Goal: Navigation & Orientation: Find specific page/section

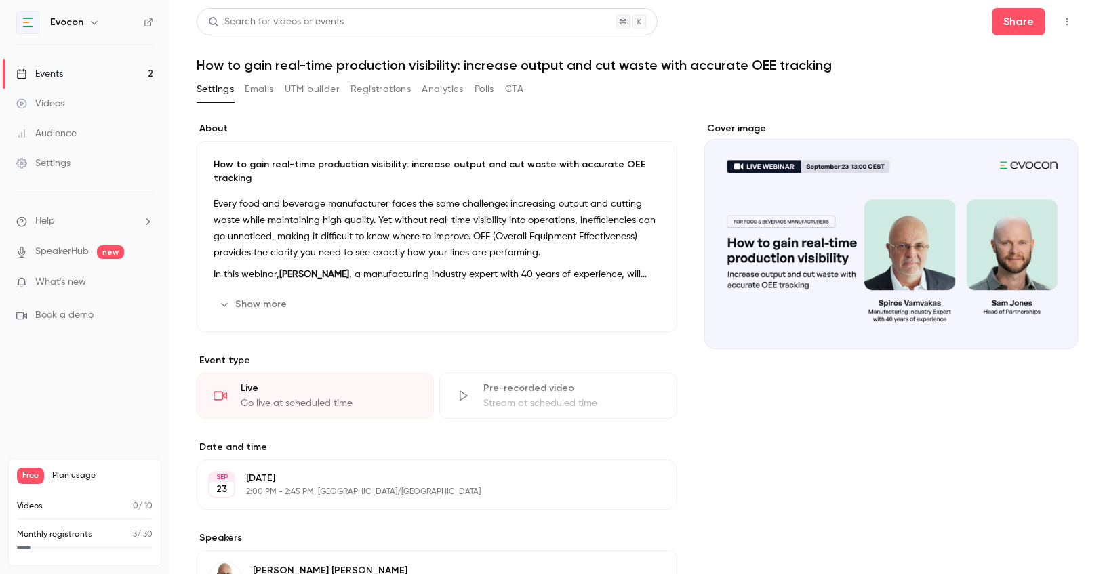
click at [390, 92] on button "Registrations" at bounding box center [380, 90] width 60 height 22
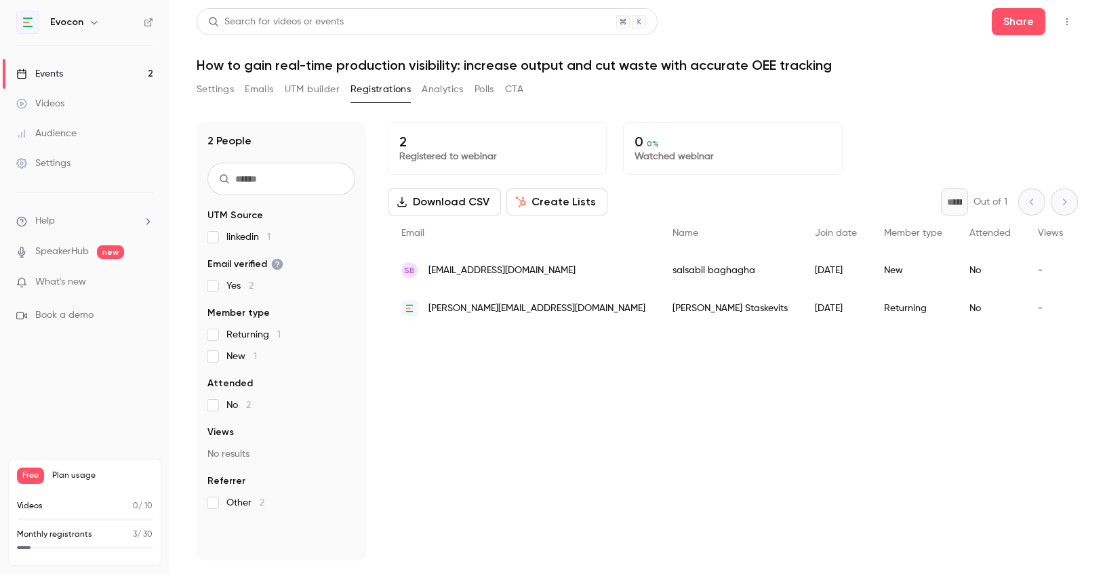
click at [451, 89] on button "Analytics" at bounding box center [443, 90] width 42 height 22
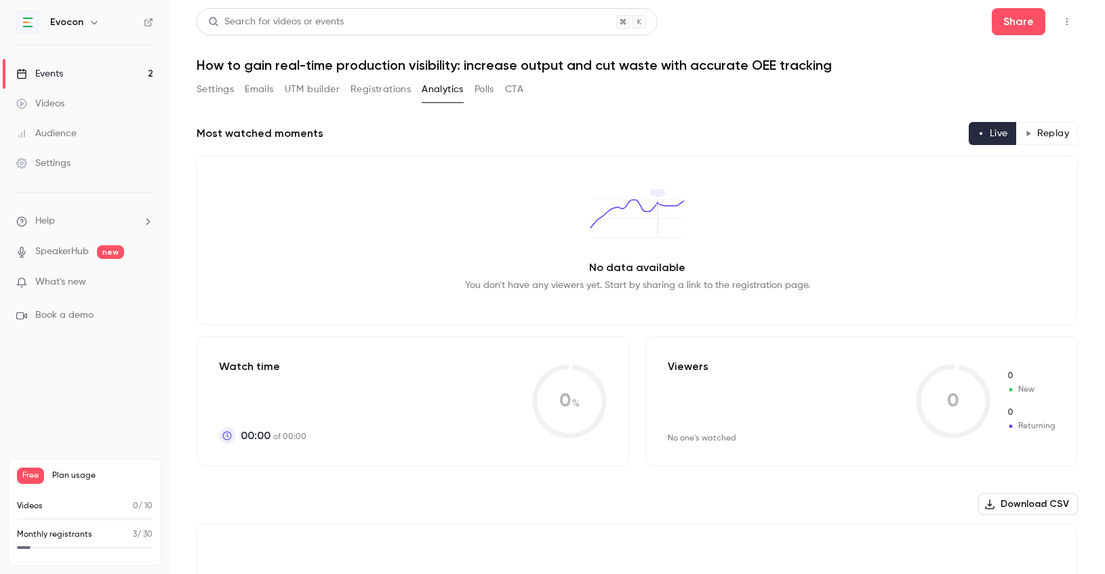
click at [487, 91] on button "Polls" at bounding box center [484, 90] width 20 height 22
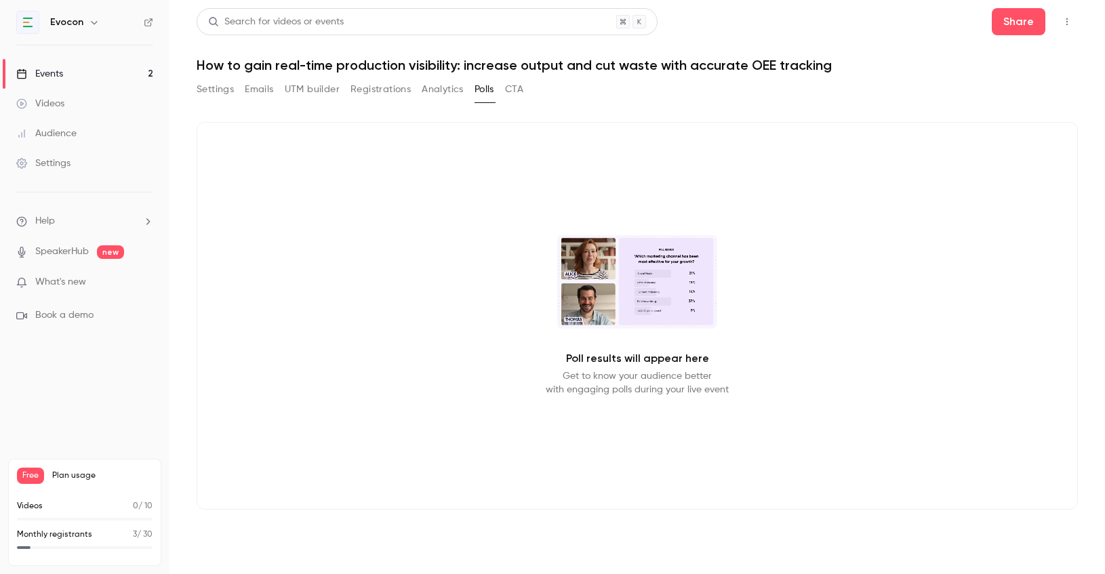
click at [516, 93] on button "CTA" at bounding box center [514, 90] width 18 height 22
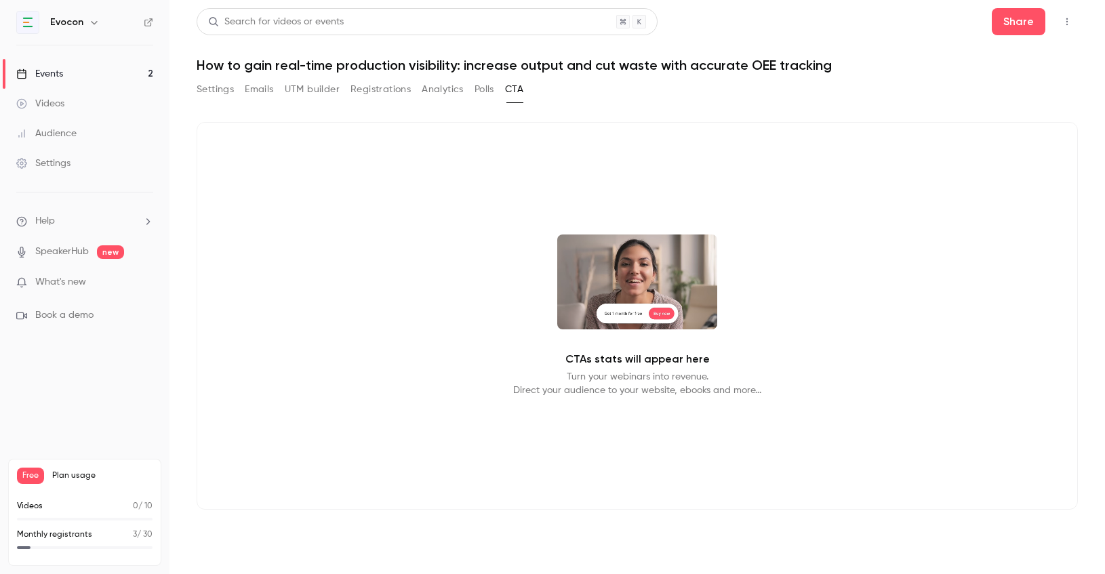
click at [360, 90] on button "Registrations" at bounding box center [380, 90] width 60 height 22
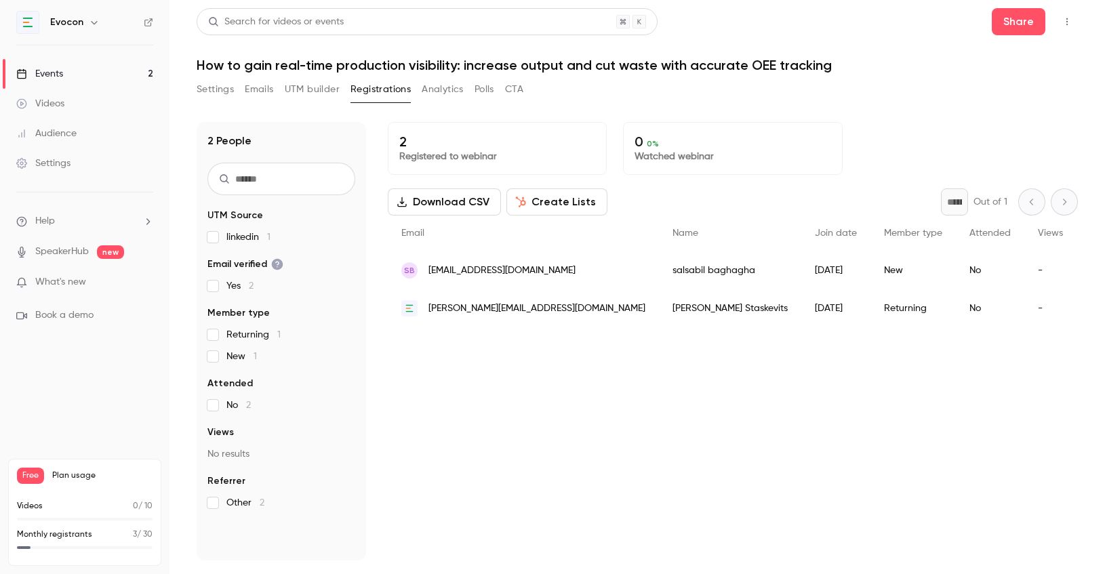
click at [315, 89] on button "UTM builder" at bounding box center [312, 90] width 55 height 22
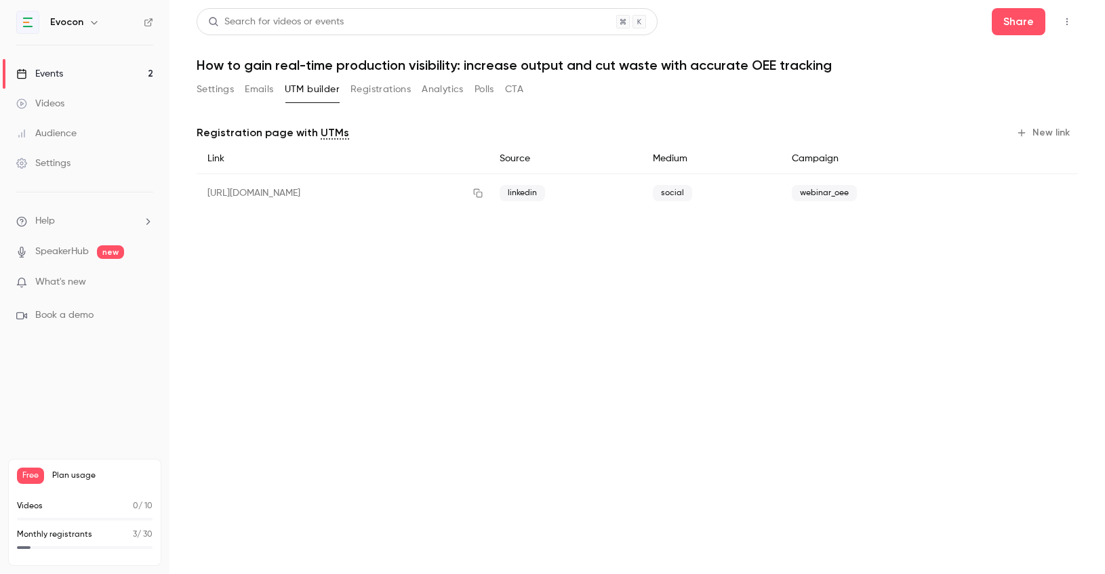
click at [261, 91] on button "Emails" at bounding box center [259, 90] width 28 height 22
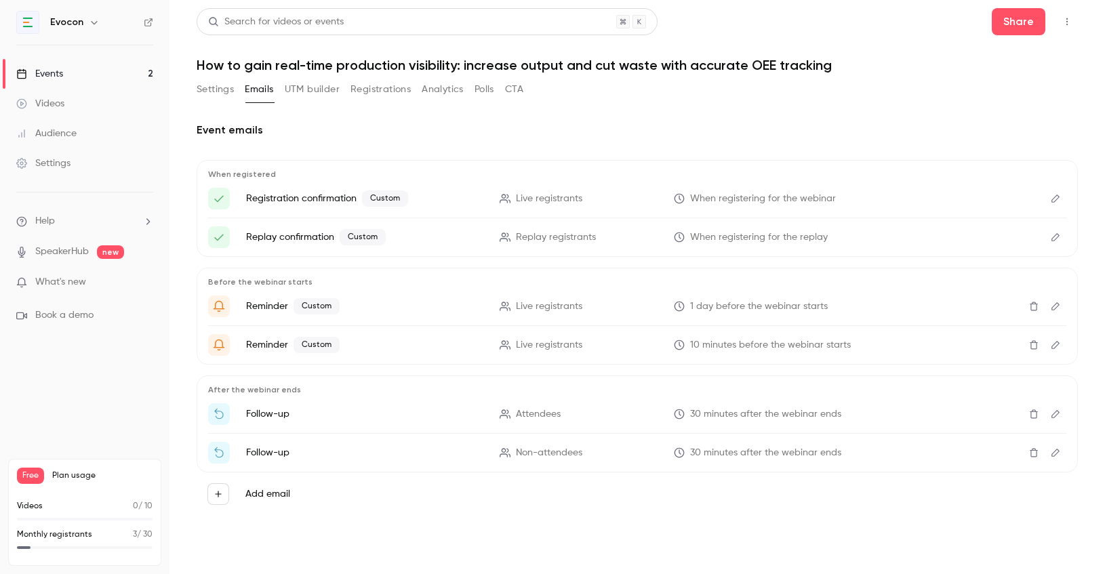
click at [215, 89] on button "Settings" at bounding box center [215, 90] width 37 height 22
